Goal: Transaction & Acquisition: Purchase product/service

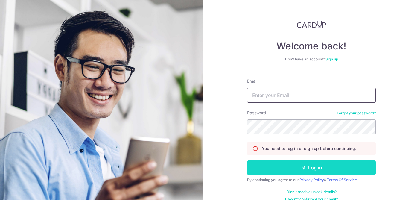
type input "[EMAIL_ADDRESS][DOMAIN_NAME]"
click at [284, 163] on button "Log in" at bounding box center [311, 167] width 129 height 15
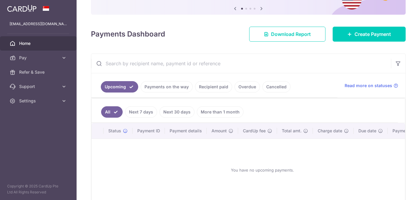
scroll to position [63, 0]
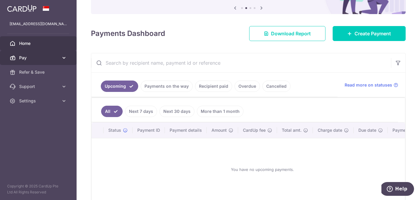
click at [32, 57] on span "Pay" at bounding box center [39, 58] width 40 height 6
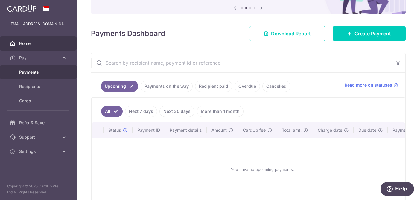
click at [31, 72] on span "Payments" at bounding box center [39, 72] width 40 height 6
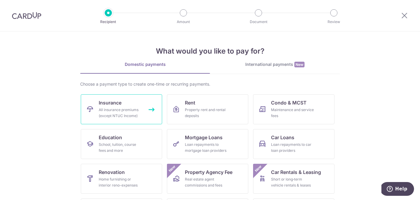
click at [135, 116] on div "All insurance premiums (except NTUC Income)" at bounding box center [120, 113] width 43 height 12
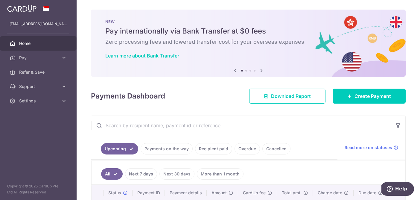
click at [215, 142] on ul "Upcoming Payments on the way Recipient paid Overdue Cancelled" at bounding box center [214, 147] width 246 height 24
click at [211, 149] on link "Recipient paid" at bounding box center [213, 148] width 37 height 11
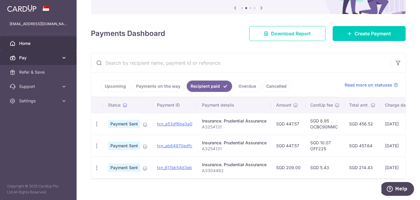
click at [53, 61] on link "Pay" at bounding box center [38, 58] width 77 height 14
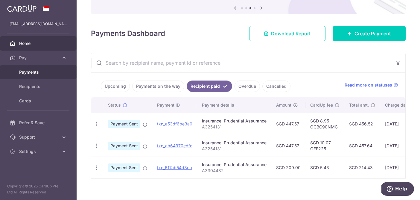
click at [40, 72] on span "Payments" at bounding box center [39, 72] width 40 height 6
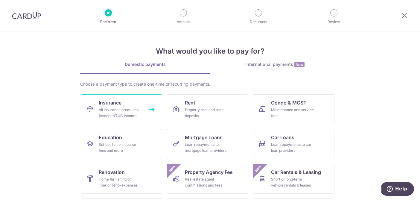
click at [134, 114] on div "All insurance premiums (except NTUC Income)" at bounding box center [120, 113] width 43 height 12
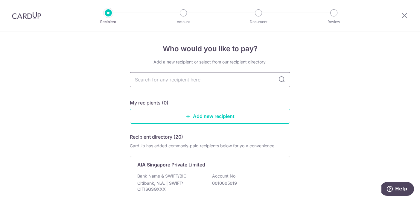
click at [230, 81] on input "text" at bounding box center [210, 79] width 160 height 15
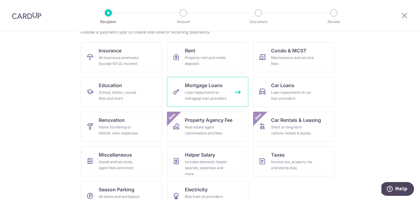
scroll to position [53, 0]
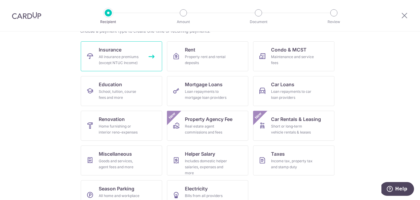
click at [139, 55] on div "All insurance premiums (except NTUC Income)" at bounding box center [120, 60] width 43 height 12
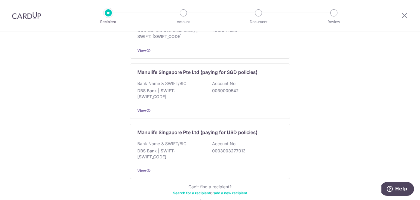
scroll to position [618, 0]
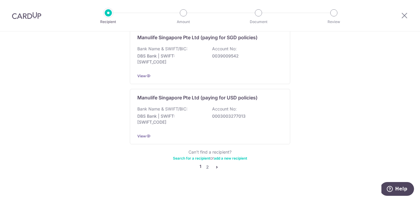
click at [215, 165] on icon "pager" at bounding box center [217, 167] width 5 height 5
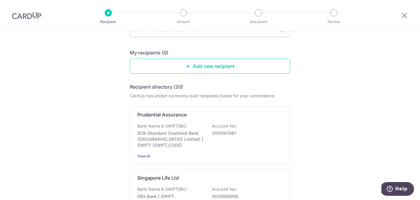
scroll to position [53, 0]
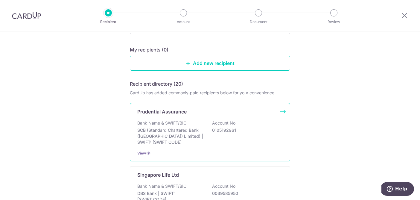
click at [183, 141] on p "SCB (Standard Chartered Bank (Singapore) Limited) | SWIFT: SCBLSG22XXX" at bounding box center [170, 136] width 67 height 18
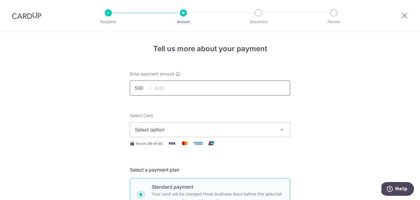
click at [178, 91] on input "text" at bounding box center [210, 88] width 160 height 15
type input "447.57"
click at [179, 133] on span "Select option" at bounding box center [205, 129] width 140 height 7
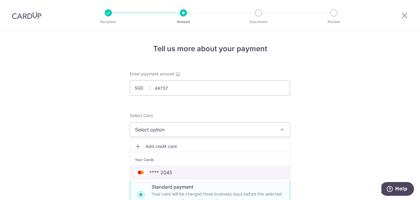
click at [174, 171] on span "**** 2045" at bounding box center [210, 172] width 150 height 7
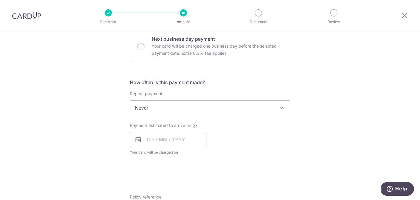
scroll to position [186, 0]
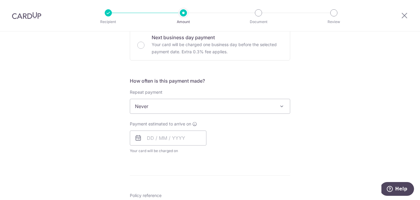
click at [187, 105] on span "Never" at bounding box center [210, 106] width 160 height 14
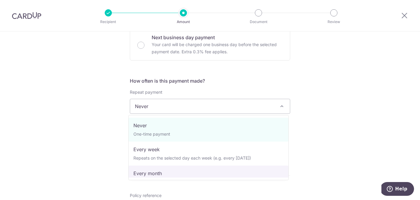
select select "3"
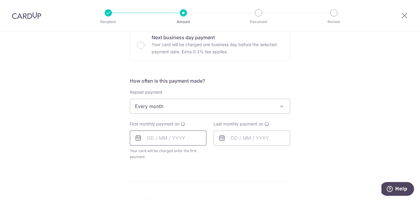
click at [148, 138] on input "text" at bounding box center [168, 138] width 77 height 15
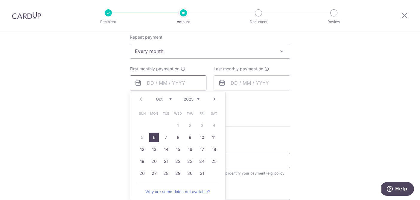
scroll to position [242, 0]
click at [150, 137] on link "6" at bounding box center [154, 137] width 10 height 10
type input "06/10/2025"
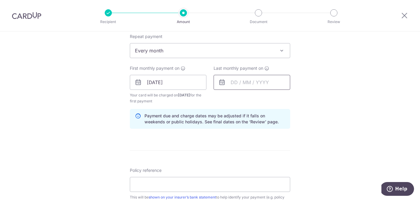
click at [232, 81] on input "text" at bounding box center [252, 82] width 77 height 15
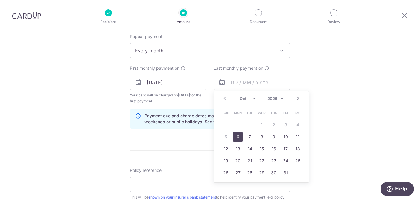
click at [226, 51] on span "Every month" at bounding box center [210, 50] width 160 height 14
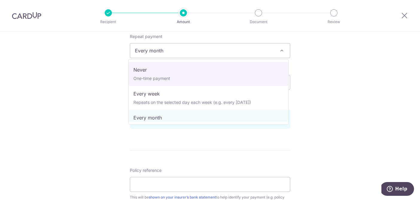
select select "1"
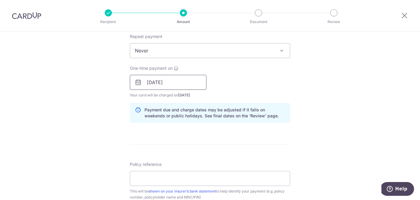
click at [163, 79] on input "[DATE]" at bounding box center [168, 82] width 77 height 15
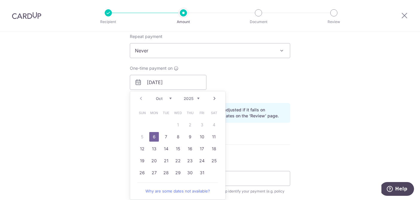
click at [155, 138] on link "6" at bounding box center [154, 137] width 10 height 10
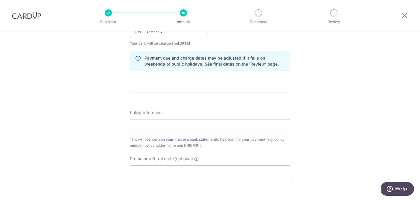
scroll to position [299, 0]
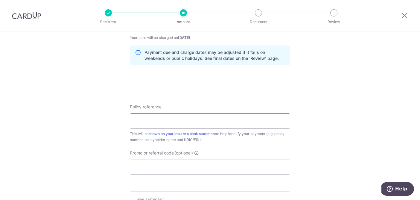
click at [150, 124] on input "Policy reference" at bounding box center [210, 120] width 160 height 15
type input "A3254131"
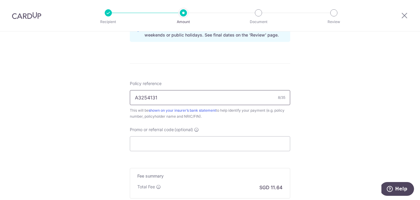
scroll to position [323, 0]
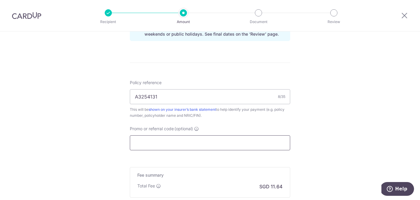
click at [166, 142] on input "Promo or referral code (optional)" at bounding box center [210, 142] width 160 height 15
paste input "OCBC90NMC"
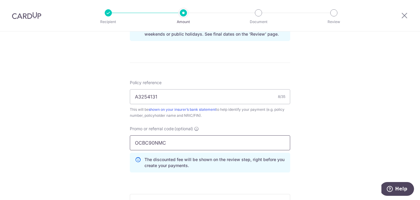
type input "OCBC90NMC"
click at [316, 152] on div "Tell us more about your payment Enter payment amount SGD 447.57 447.57 Select C…" at bounding box center [210, 4] width 420 height 593
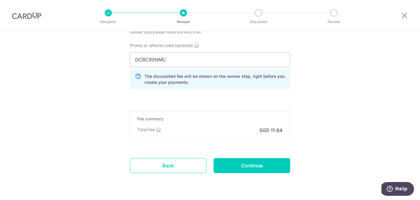
scroll to position [408, 0]
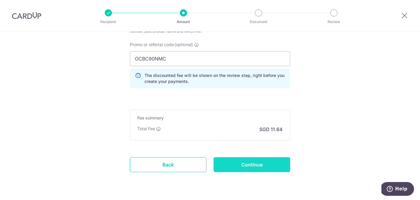
click at [265, 160] on input "Continue" at bounding box center [252, 164] width 77 height 15
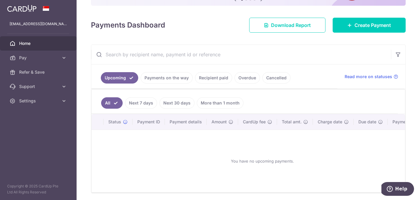
scroll to position [76, 0]
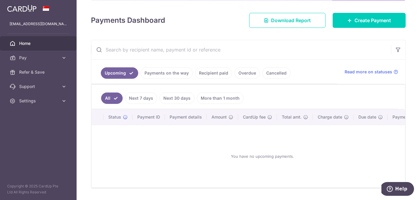
click at [218, 71] on link "Recipient paid" at bounding box center [213, 72] width 37 height 11
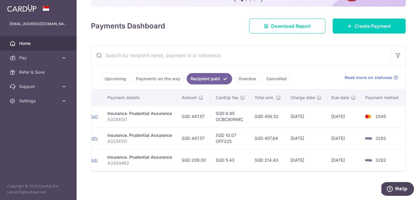
scroll to position [0, 95]
drag, startPoint x: 210, startPoint y: 169, endPoint x: 259, endPoint y: 167, distance: 48.5
click at [259, 167] on td "SGD 214.43" at bounding box center [268, 160] width 36 height 22
drag, startPoint x: 246, startPoint y: 116, endPoint x: 215, endPoint y: 118, distance: 30.9
click at [215, 118] on td "SGD 8.95 OCBC90NMC" at bounding box center [230, 116] width 39 height 22
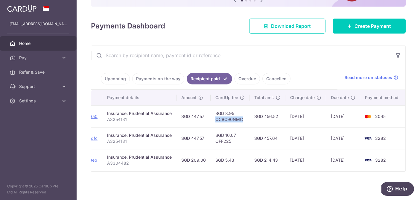
copy td "OCBC90NMC"
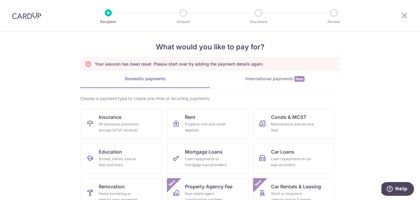
scroll to position [87, 0]
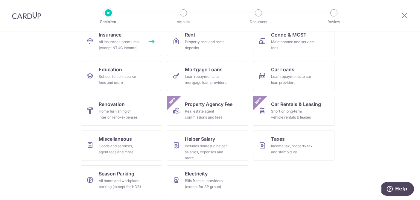
click at [131, 39] on link "Insurance All insurance premiums (except NTUC Income)" at bounding box center [121, 41] width 81 height 30
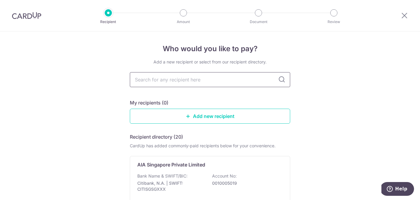
click at [196, 82] on input "text" at bounding box center [210, 79] width 160 height 15
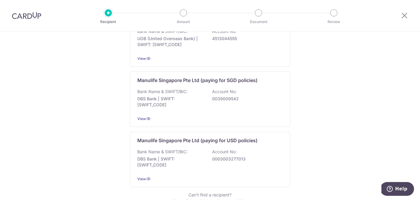
scroll to position [618, 0]
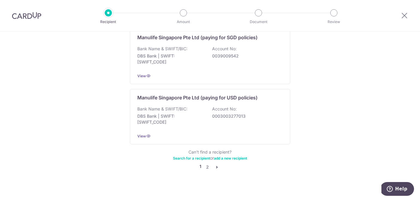
click at [216, 165] on icon "pager" at bounding box center [217, 167] width 5 height 5
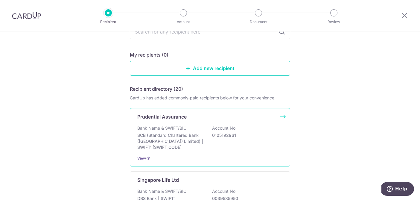
scroll to position [63, 0]
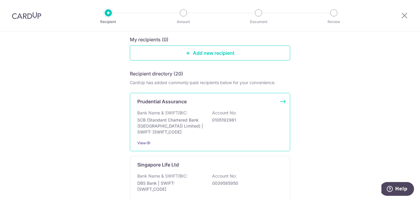
click at [212, 106] on div "Prudential Assurance Bank Name & SWIFT/BIC: SCB (Standard Chartered Bank (Singa…" at bounding box center [210, 122] width 160 height 58
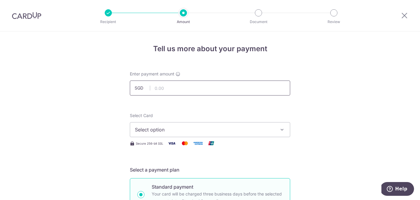
click at [201, 90] on input "text" at bounding box center [210, 88] width 160 height 15
type input "447.57"
click at [171, 129] on span "Select option" at bounding box center [205, 129] width 140 height 7
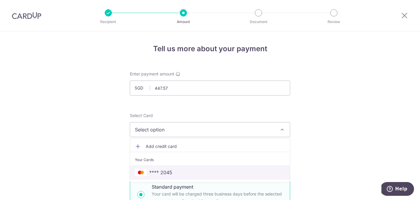
click at [172, 167] on link "**** 2045" at bounding box center [210, 172] width 160 height 14
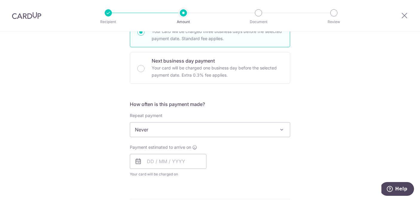
scroll to position [175, 0]
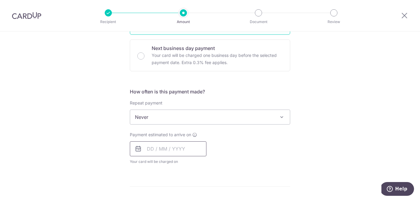
click at [152, 153] on input "text" at bounding box center [168, 148] width 77 height 15
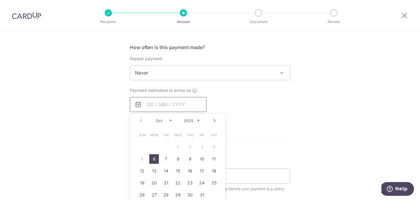
scroll to position [221, 0]
click at [150, 160] on link "6" at bounding box center [154, 158] width 10 height 10
type input "[DATE]"
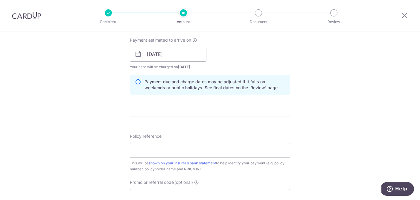
scroll to position [273, 0]
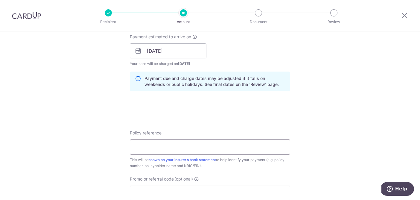
click at [145, 150] on input "Policy reference" at bounding box center [210, 147] width 160 height 15
type input "A3254131"
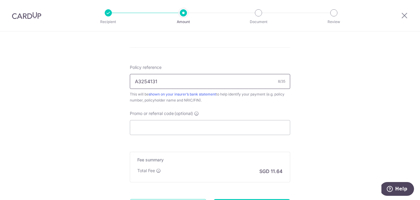
scroll to position [339, 0]
click at [161, 128] on input "Promo or referral code (optional)" at bounding box center [210, 126] width 160 height 15
paste input "OCBC90NMC"
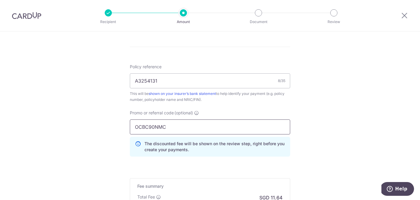
type input "OCBC90NMC"
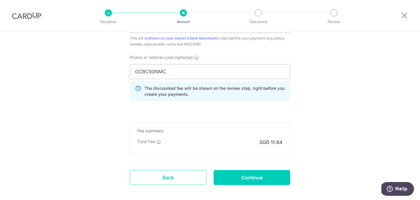
scroll to position [396, 0]
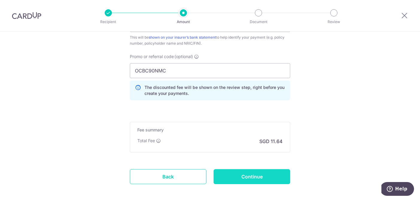
click at [245, 177] on input "Continue" at bounding box center [252, 176] width 77 height 15
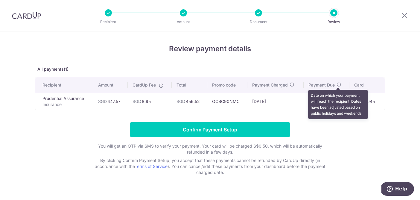
click at [340, 85] on icon at bounding box center [339, 84] width 5 height 5
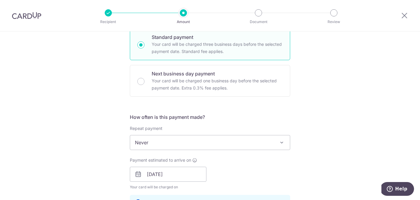
scroll to position [177, 0]
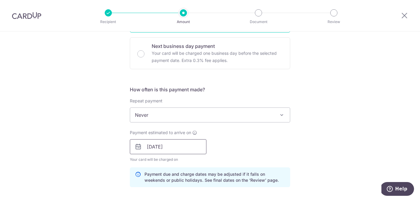
click at [167, 143] on input "[DATE]" at bounding box center [168, 146] width 77 height 15
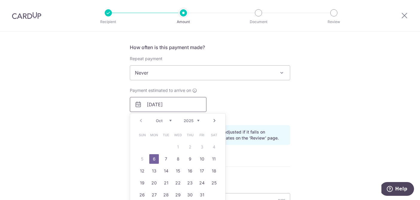
scroll to position [222, 0]
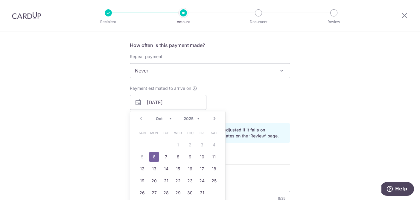
click at [282, 106] on div "Payment estimated to arrive on [DATE] Prev Next Oct Nov [DATE] 2026 2027 2028 2…" at bounding box center [210, 101] width 168 height 33
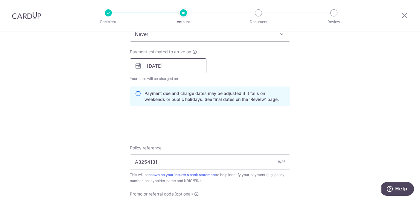
scroll to position [261, 0]
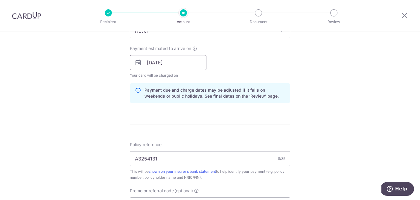
click at [184, 63] on input "[DATE]" at bounding box center [168, 62] width 77 height 15
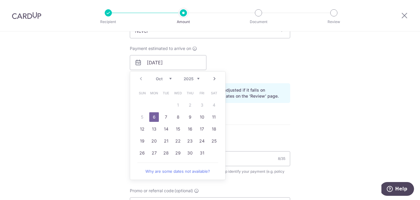
click at [258, 62] on div "Payment estimated to arrive on [DATE] Prev Next Oct Nov [DATE] 2026 2027 2028 2…" at bounding box center [210, 62] width 168 height 33
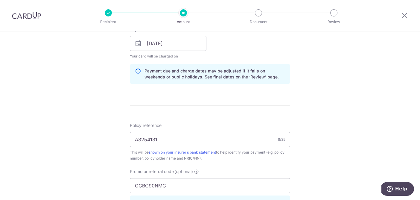
scroll to position [231, 0]
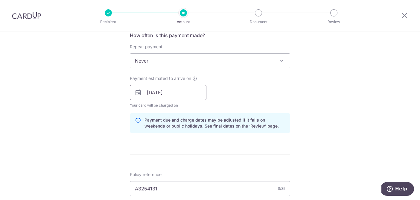
click at [178, 96] on input "[DATE]" at bounding box center [168, 92] width 77 height 15
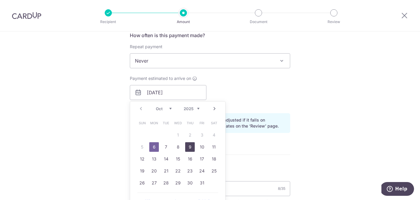
click at [187, 147] on link "9" at bounding box center [190, 147] width 10 height 10
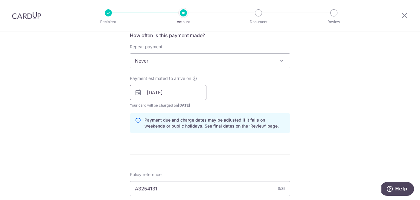
click at [184, 91] on input "[DATE]" at bounding box center [168, 92] width 77 height 15
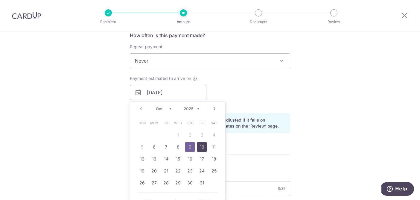
click at [202, 145] on link "10" at bounding box center [202, 147] width 10 height 10
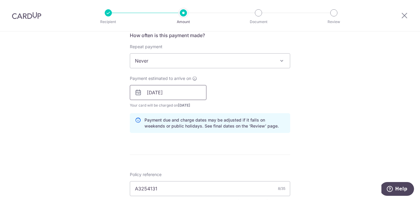
click at [189, 95] on input "10/10/2025" at bounding box center [168, 92] width 77 height 15
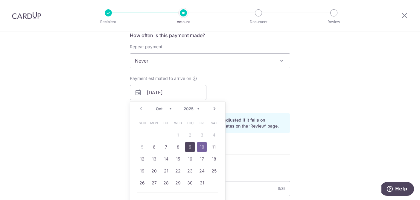
click at [188, 149] on link "9" at bounding box center [190, 147] width 10 height 10
type input "[DATE]"
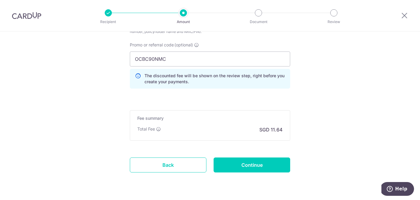
scroll to position [411, 0]
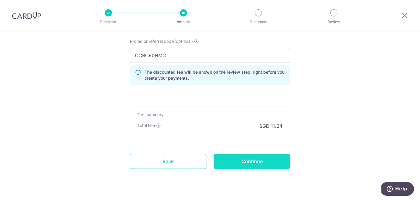
click at [242, 159] on input "Continue" at bounding box center [252, 161] width 77 height 15
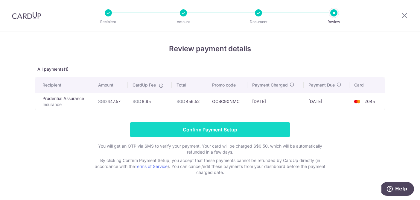
click at [231, 128] on input "Confirm Payment Setup" at bounding box center [210, 129] width 160 height 15
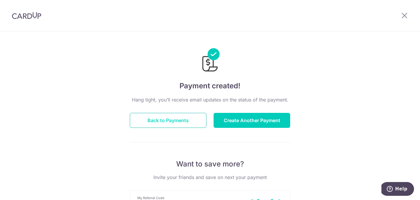
click at [168, 123] on button "Back to Payments" at bounding box center [168, 120] width 77 height 15
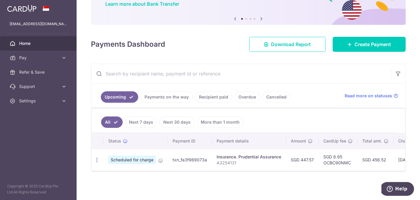
scroll to position [0, 110]
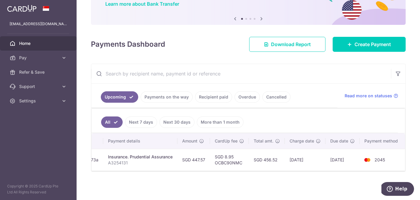
click at [309, 166] on td "[DATE]" at bounding box center [305, 160] width 41 height 22
click at [300, 115] on ul "All Next 7 days Next 30 days More than 1 month" at bounding box center [245, 121] width 307 height 24
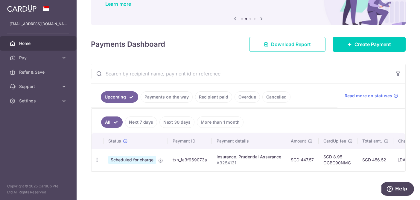
click at [168, 53] on div "× Pause Schedule Pause all future payments in this series Pause just this one p…" at bounding box center [249, 100] width 344 height 200
click at [43, 56] on span "Pay" at bounding box center [39, 58] width 40 height 6
click at [39, 46] on span "Home" at bounding box center [39, 43] width 40 height 6
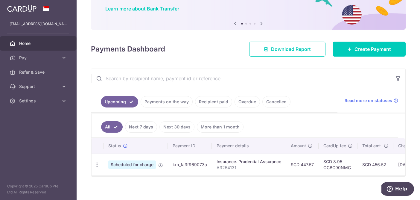
scroll to position [55, 0]
